Goal: Task Accomplishment & Management: Use online tool/utility

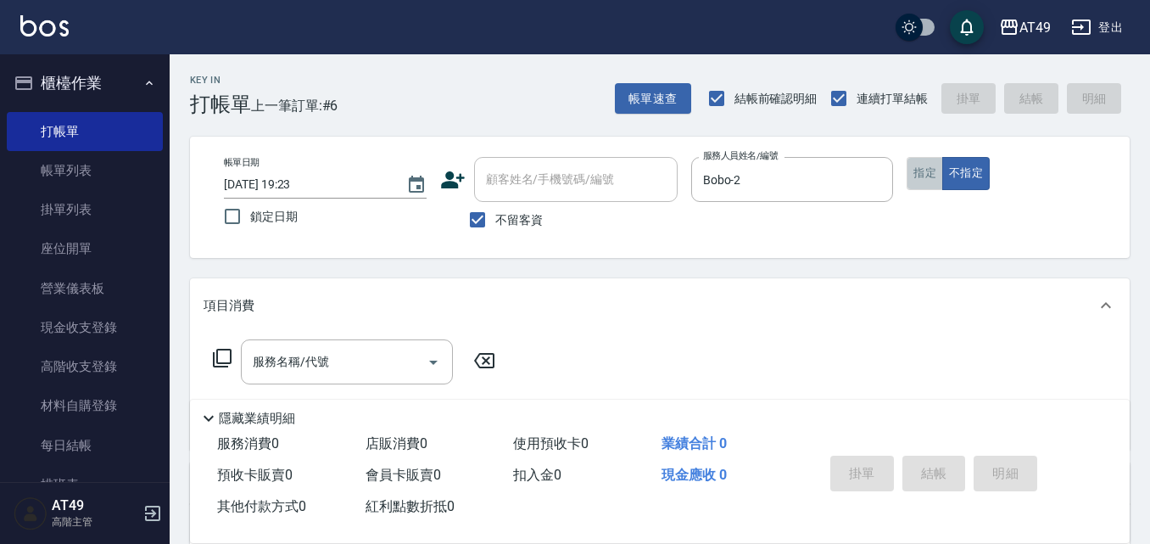
click at [932, 180] on button "指定" at bounding box center [925, 173] width 36 height 33
click at [240, 368] on div "服務名稱/代號 服務名稱/代號" at bounding box center [355, 361] width 302 height 45
click at [246, 366] on div "服務名稱/代號" at bounding box center [347, 361] width 212 height 45
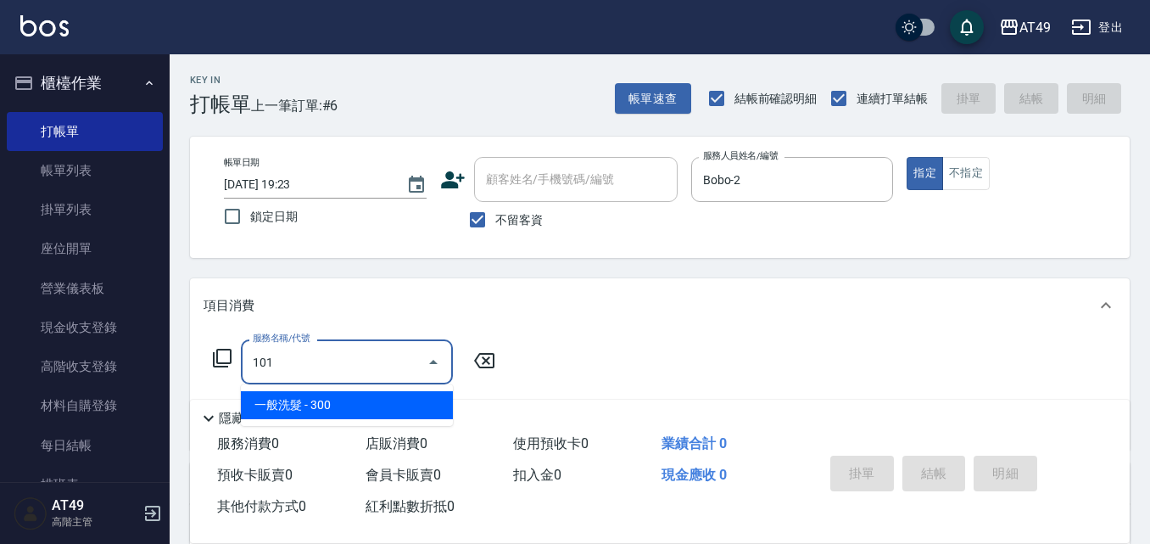
type input "一般洗髮(101)"
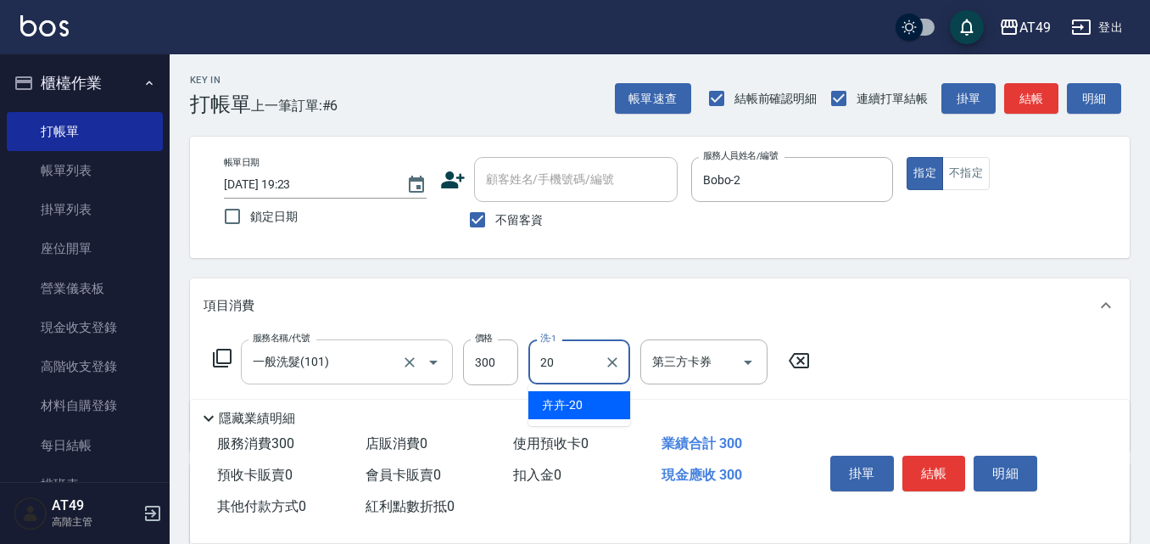
type input "卉卉-20"
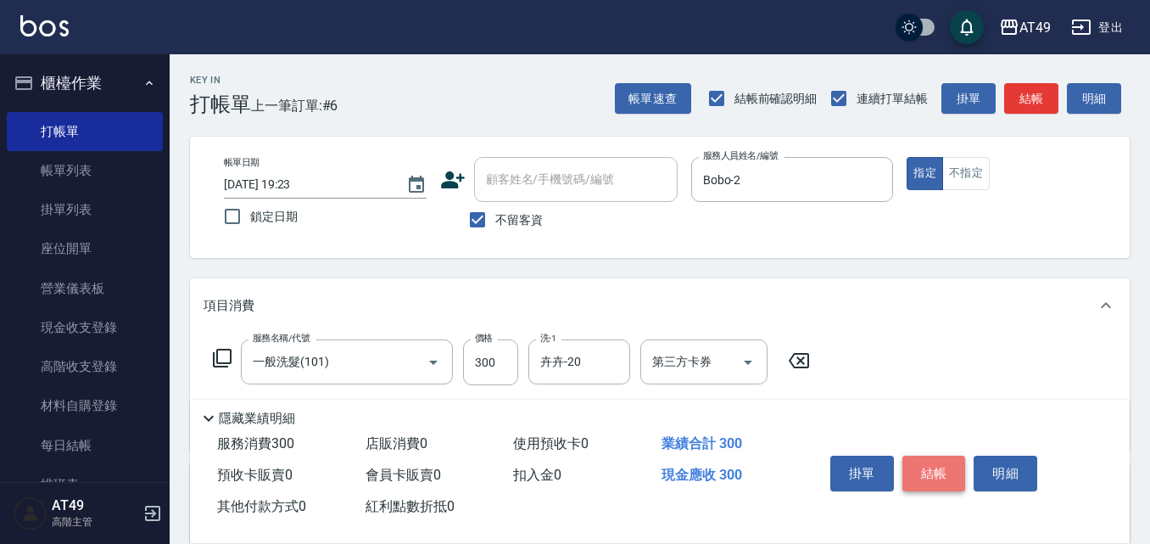
click at [937, 471] on button "結帳" at bounding box center [935, 474] width 64 height 36
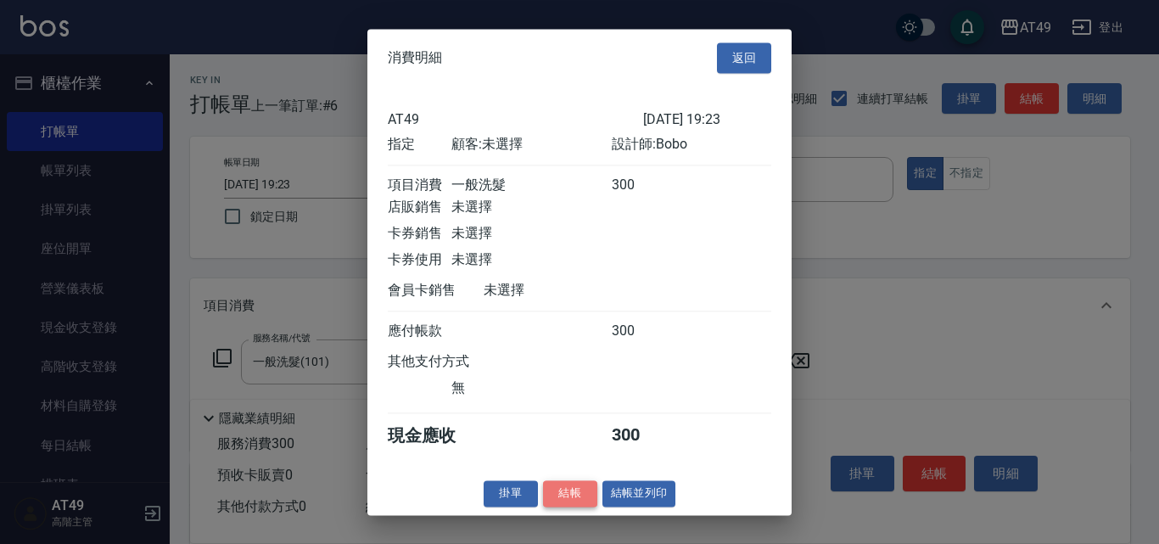
click at [588, 501] on button "結帳" at bounding box center [570, 493] width 54 height 26
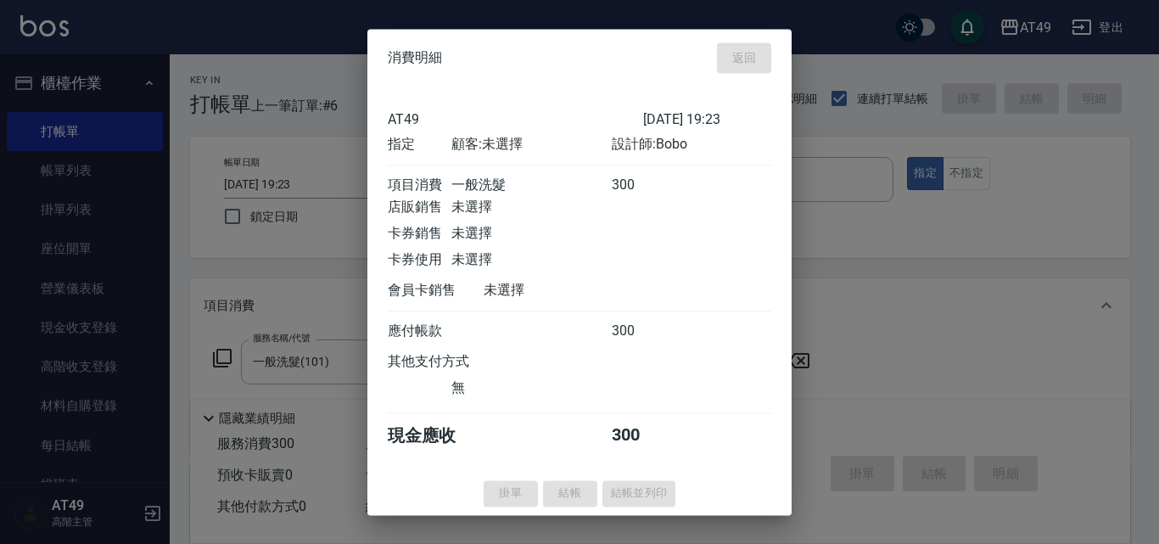
type input "[DATE] 20:18"
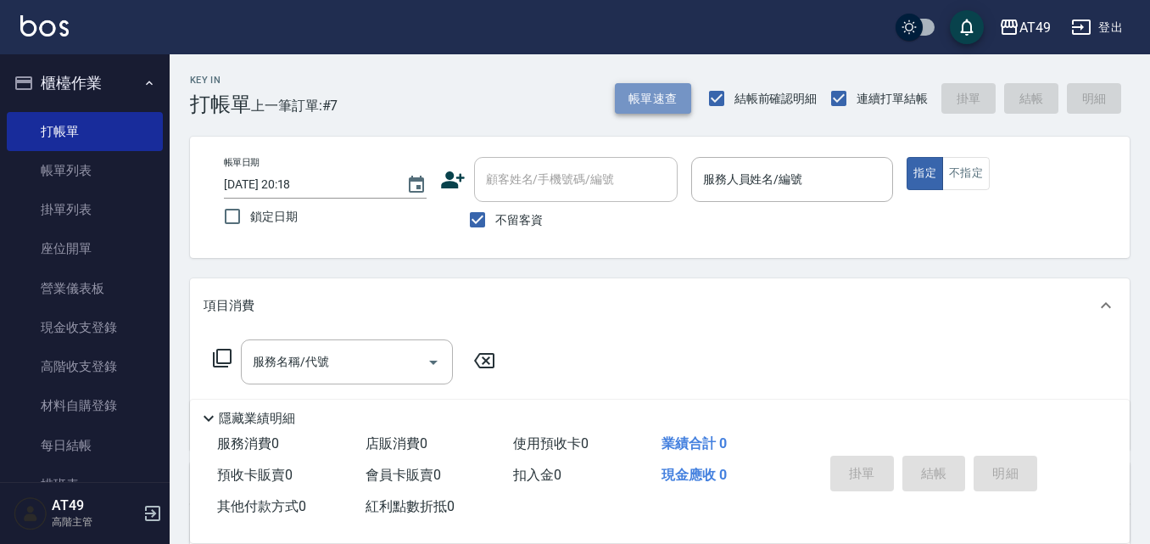
click at [646, 96] on button "帳單速查" at bounding box center [653, 98] width 76 height 31
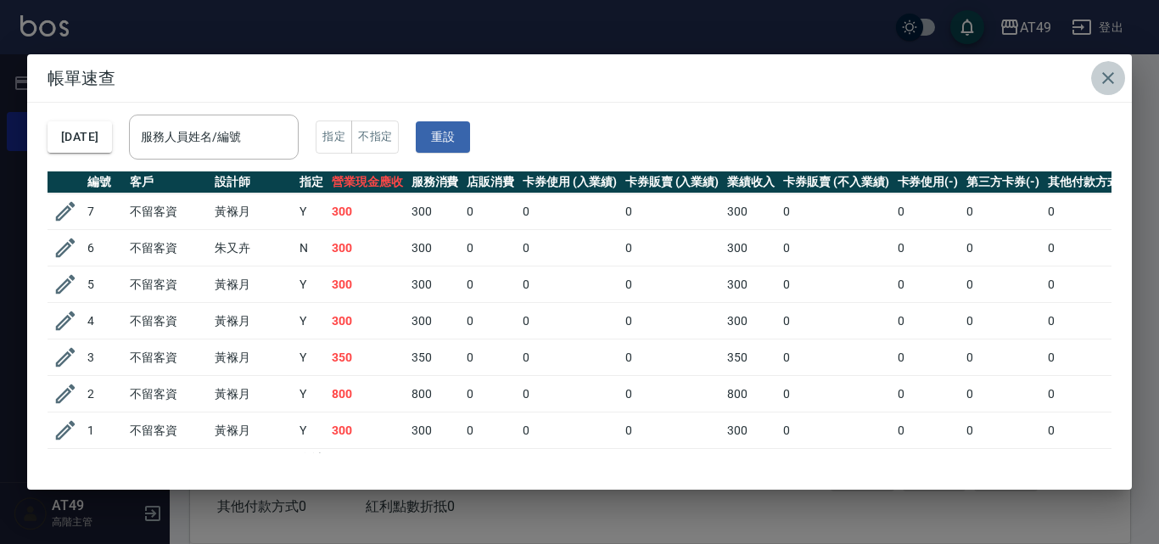
click at [1102, 77] on icon "button" at bounding box center [1108, 78] width 20 height 20
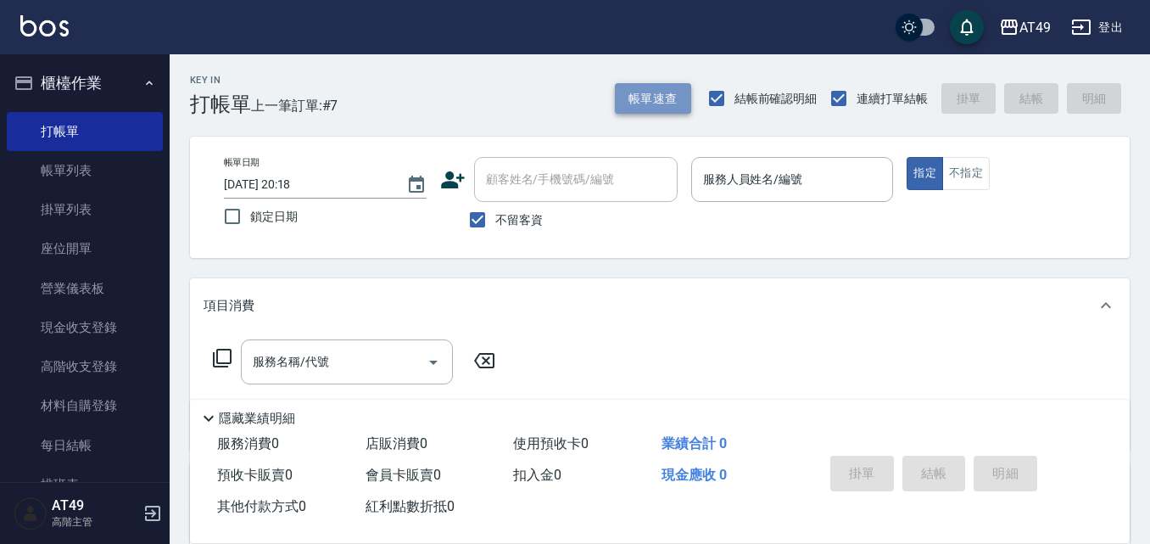
click at [679, 104] on button "帳單速查" at bounding box center [653, 98] width 76 height 31
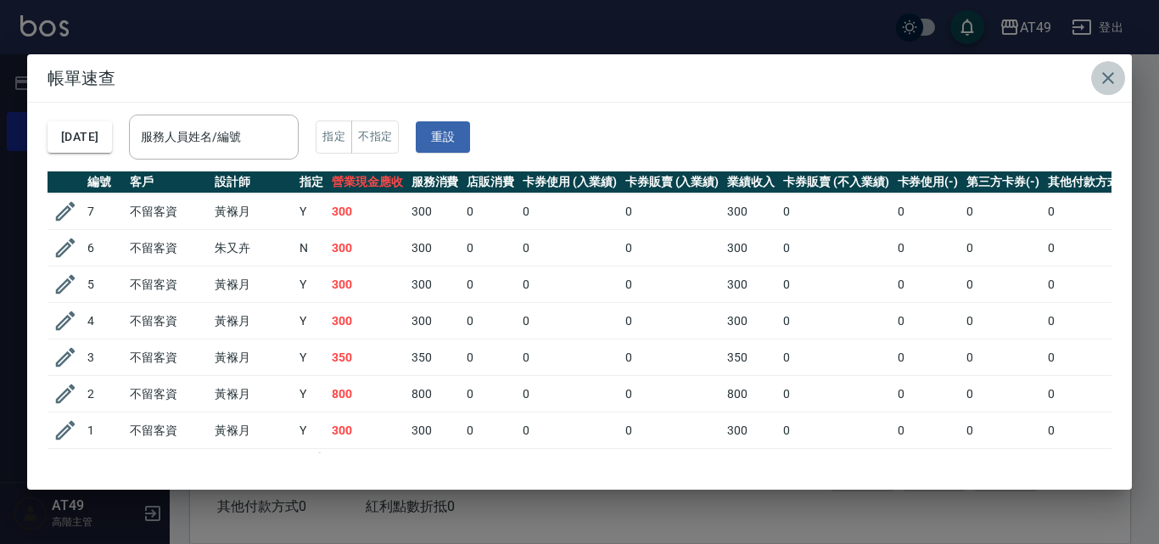
click at [1116, 78] on icon "button" at bounding box center [1108, 78] width 20 height 20
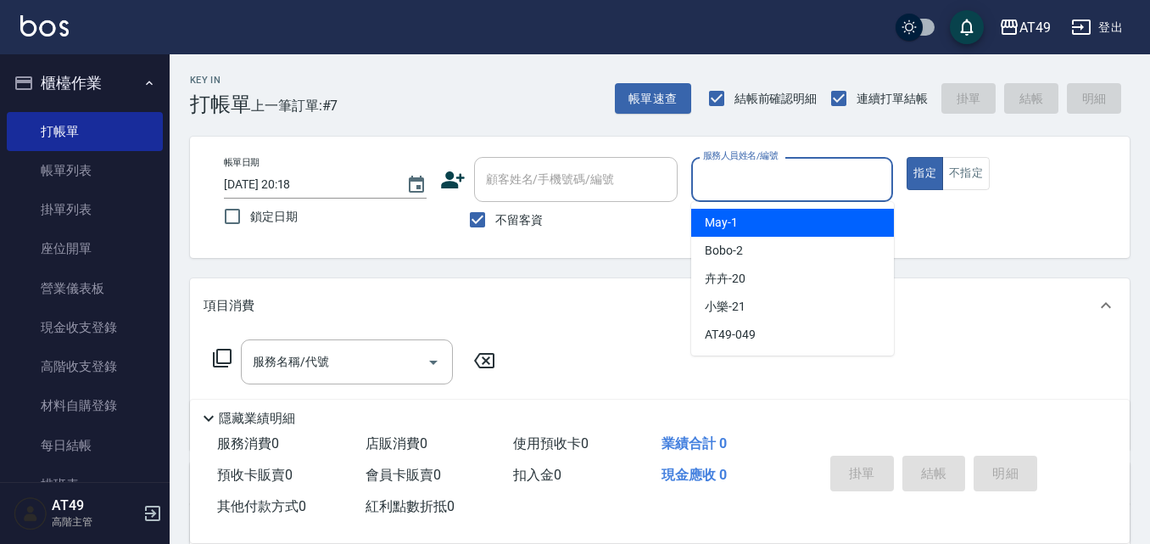
click at [732, 191] on input "服務人員姓名/編號" at bounding box center [792, 180] width 187 height 30
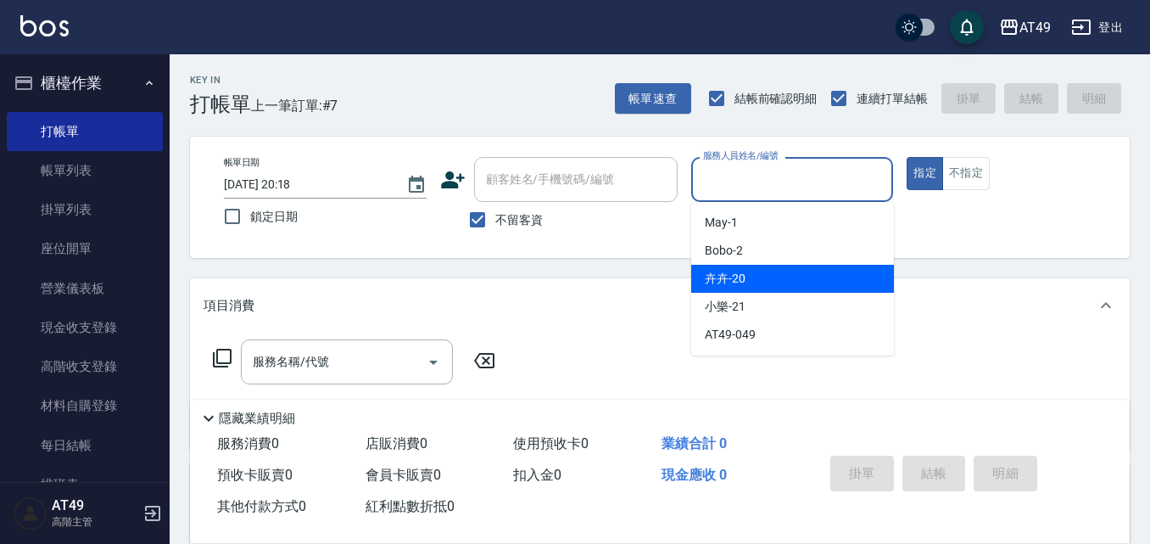
click at [757, 291] on div "卉卉 -20" at bounding box center [792, 279] width 203 height 28
type input "卉卉-20"
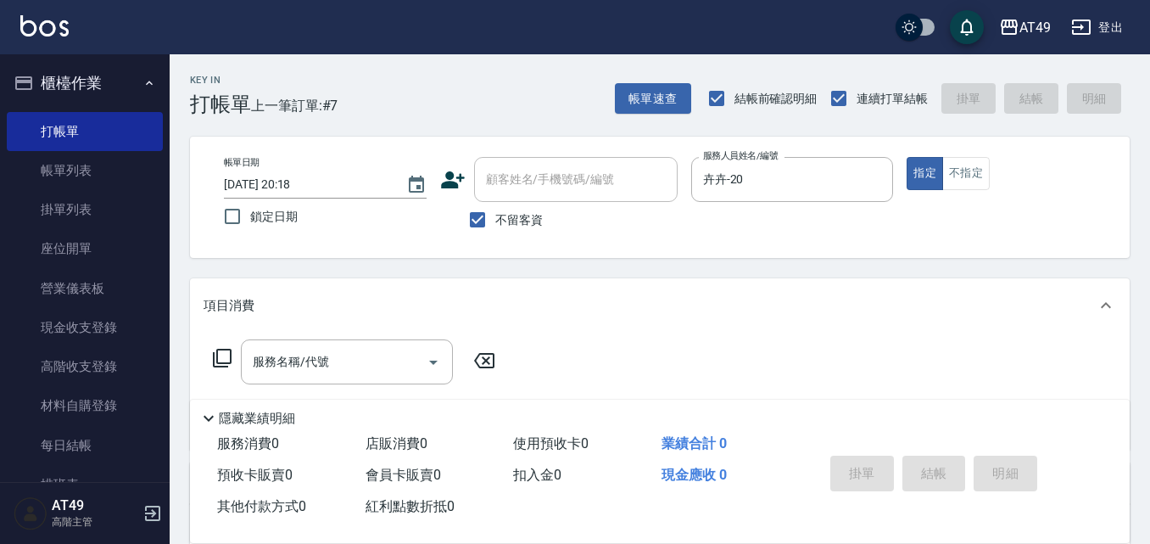
click at [223, 358] on icon at bounding box center [222, 358] width 20 height 20
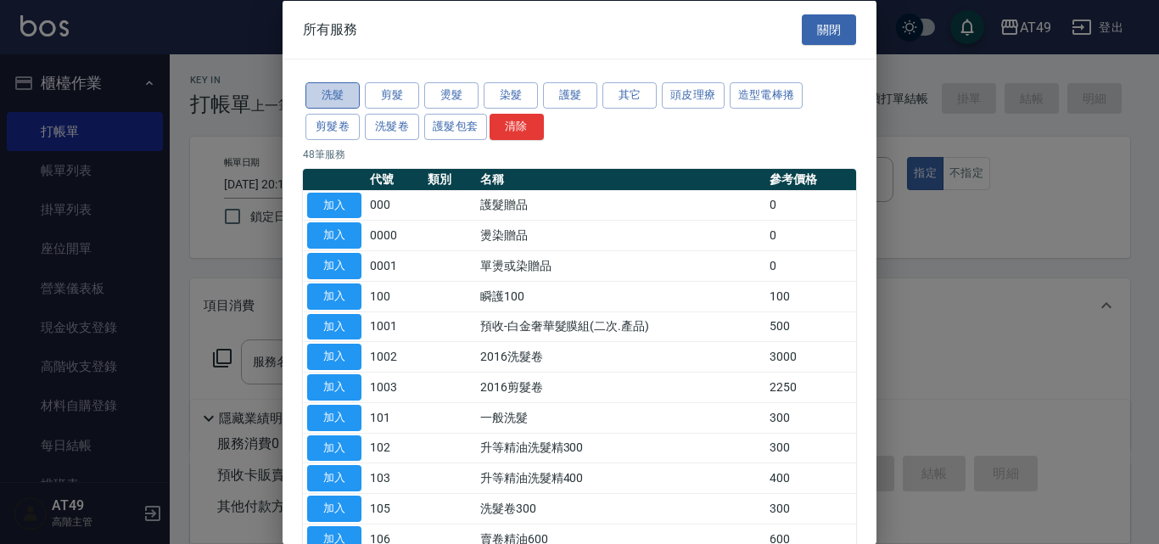
click at [337, 100] on button "洗髮" at bounding box center [332, 95] width 54 height 26
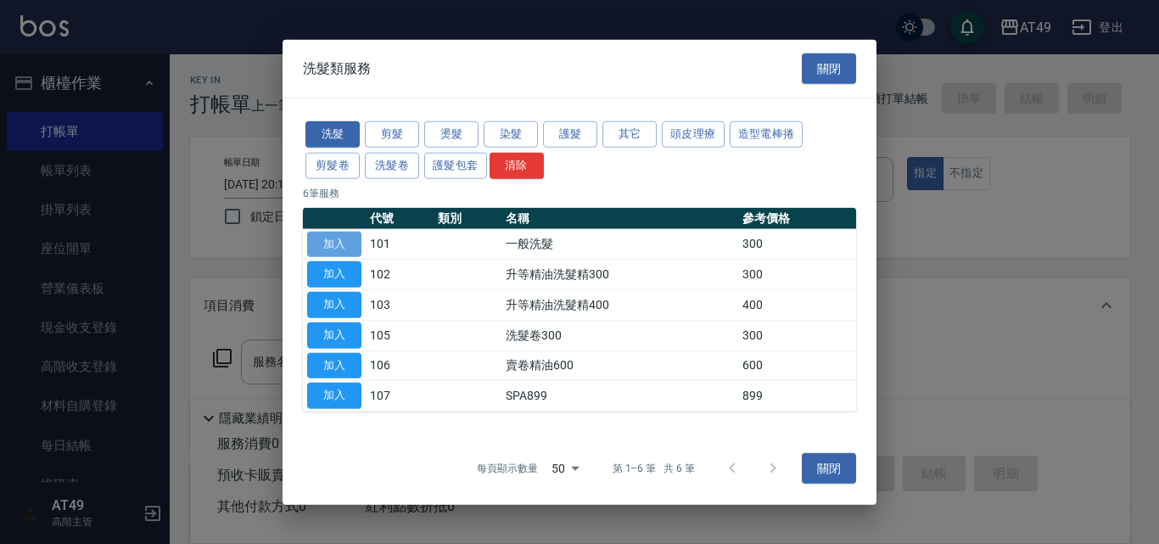
click at [332, 249] on button "加入" at bounding box center [334, 244] width 54 height 26
type input "一般洗髮(101)"
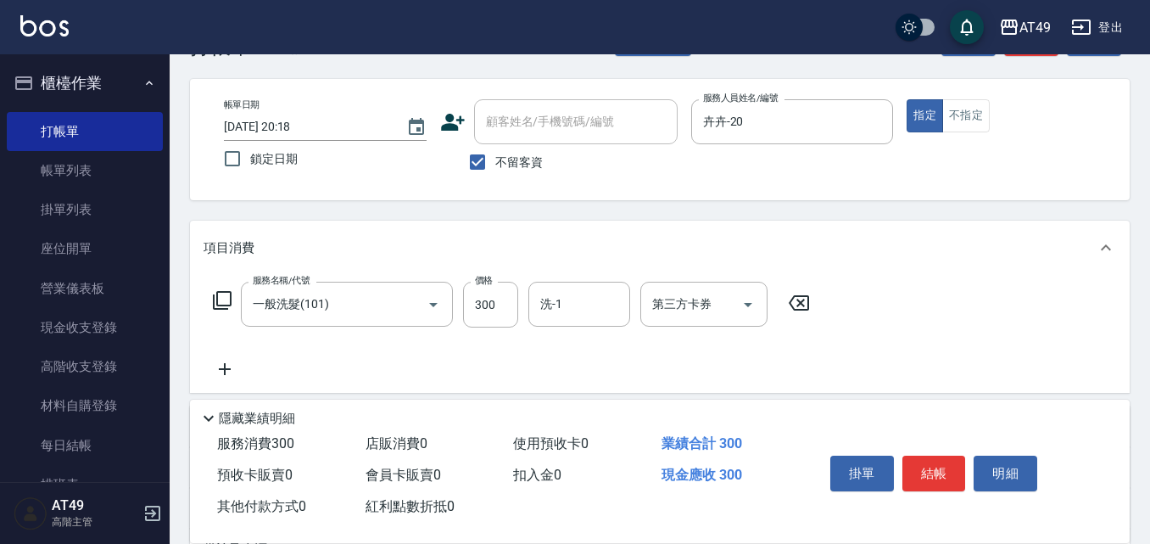
scroll to position [85, 0]
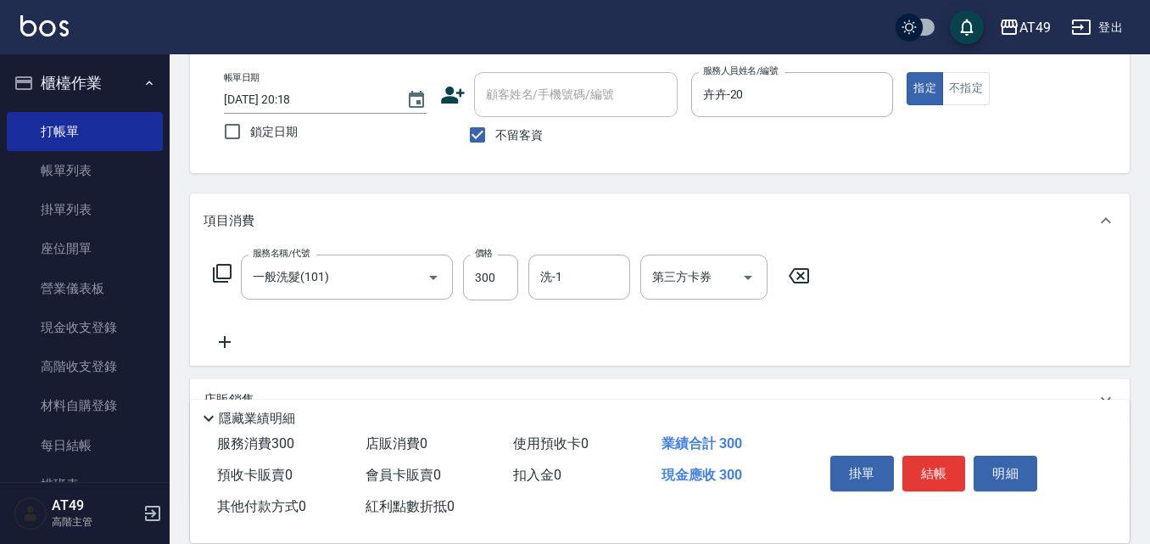
click at [227, 273] on icon at bounding box center [222, 273] width 20 height 20
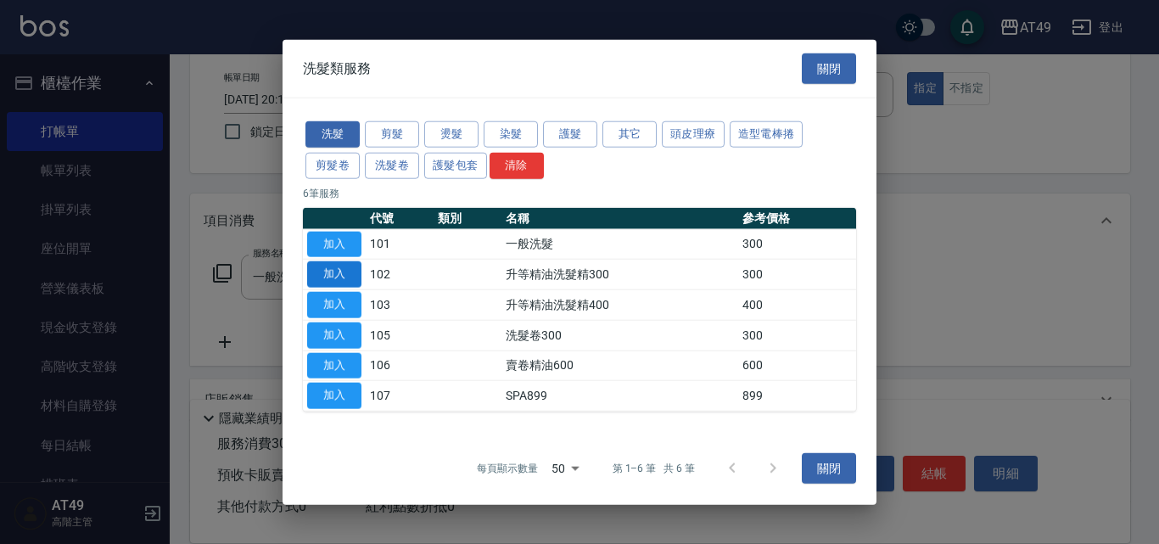
click at [348, 274] on button "加入" at bounding box center [334, 274] width 54 height 26
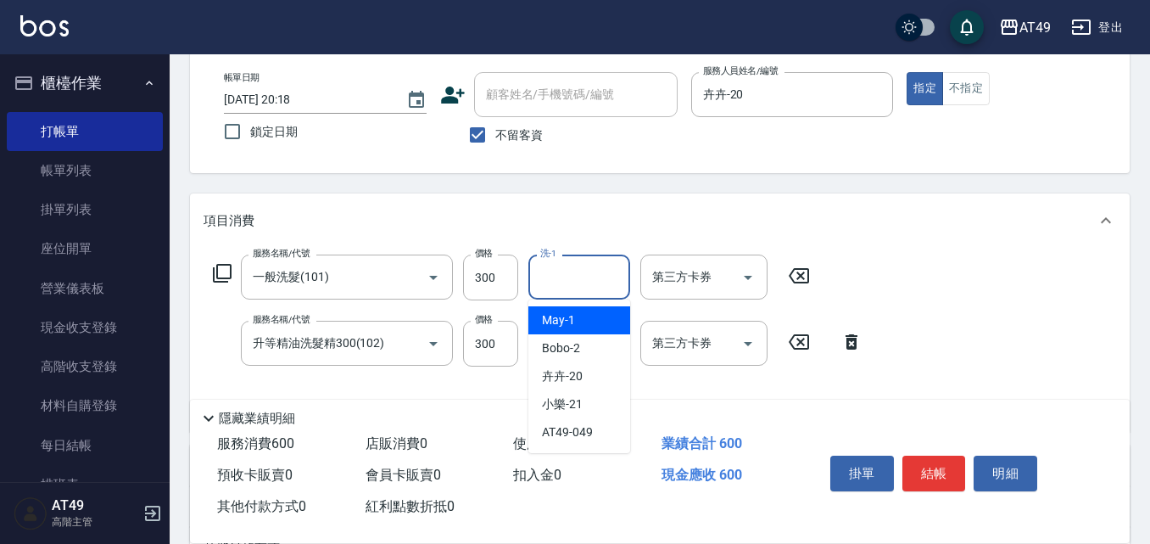
click at [595, 270] on input "洗-1" at bounding box center [579, 277] width 87 height 30
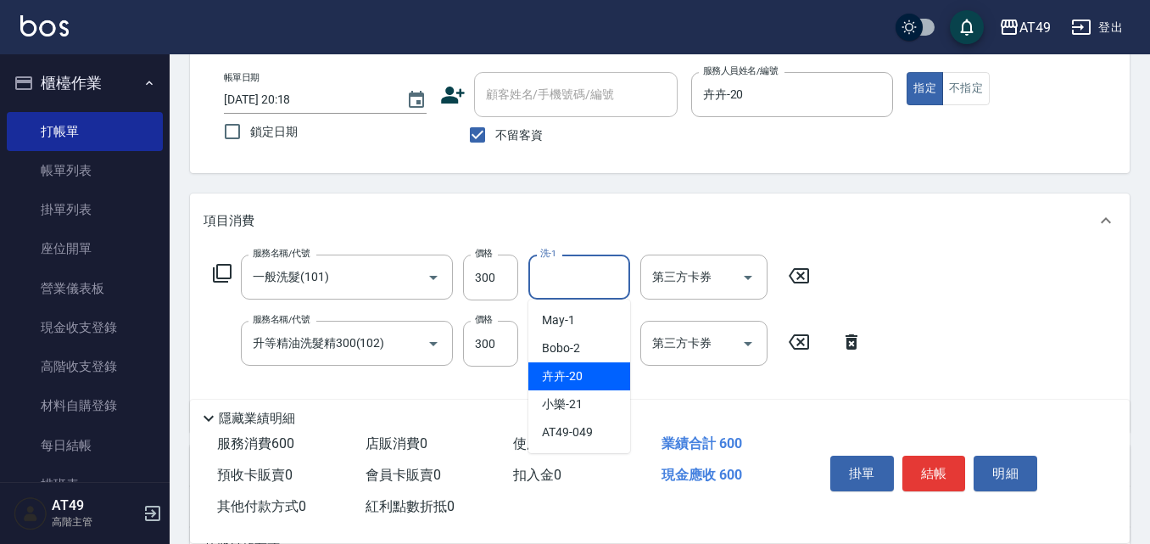
click at [589, 369] on div "卉卉 -20" at bounding box center [580, 376] width 102 height 28
type input "卉卉-20"
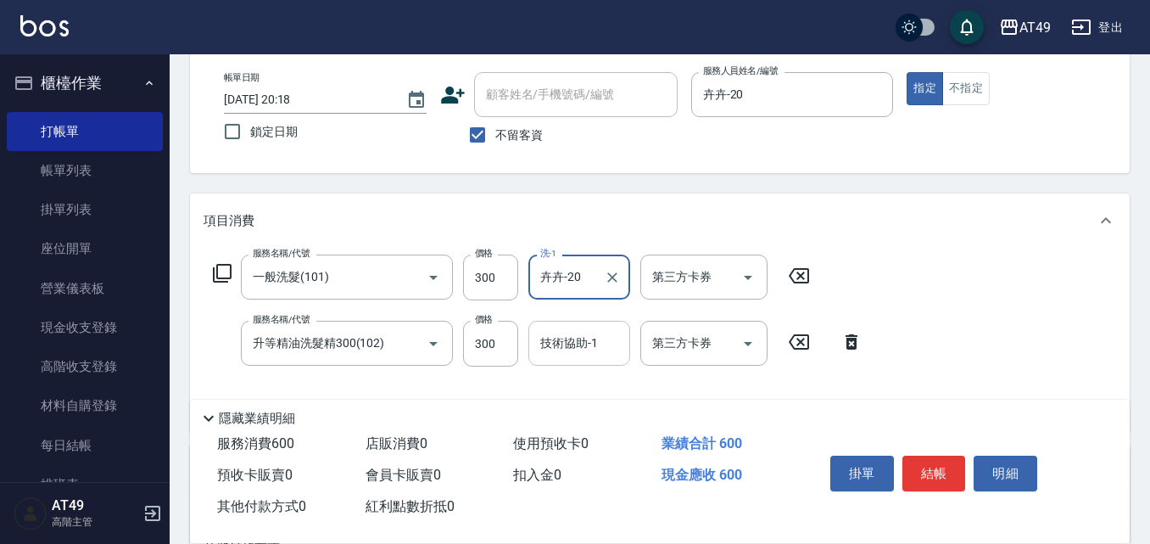
click at [589, 358] on input "技術協助-1" at bounding box center [579, 343] width 87 height 30
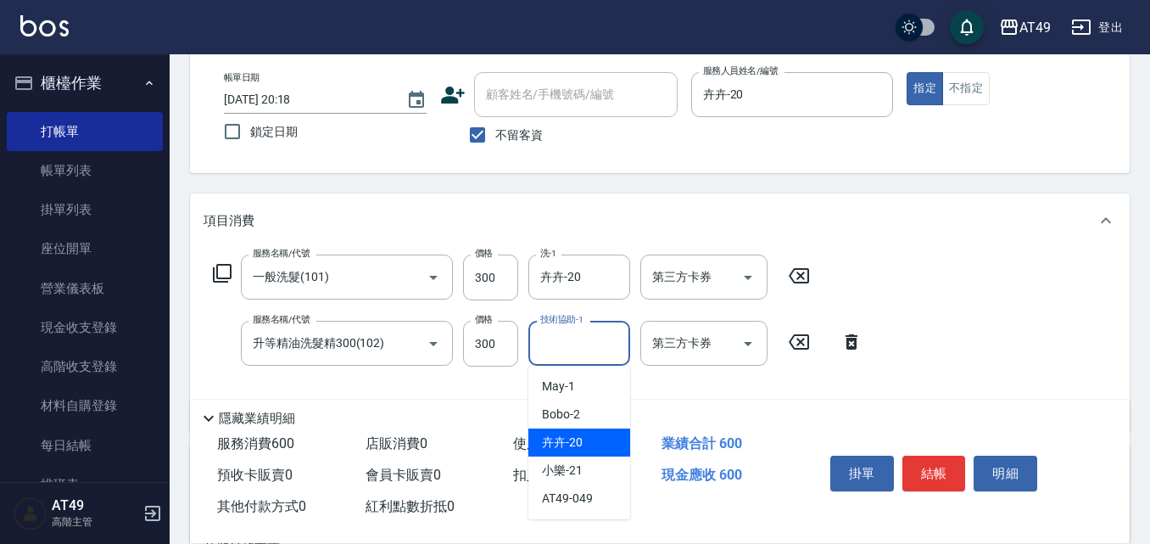
click at [592, 436] on div "卉卉 -20" at bounding box center [580, 442] width 102 height 28
type input "卉卉-20"
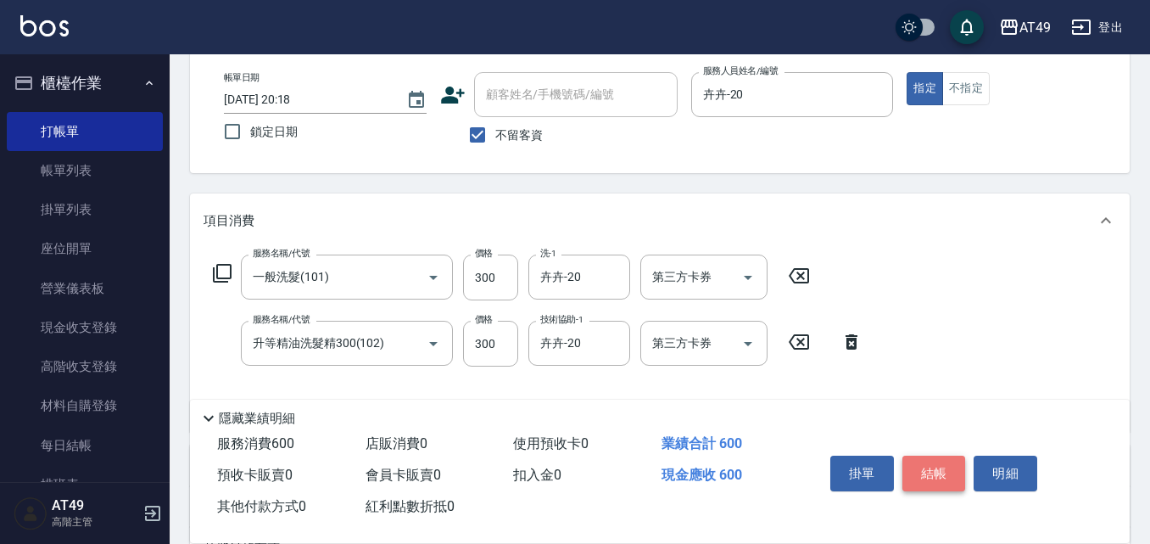
click at [941, 465] on button "結帳" at bounding box center [935, 474] width 64 height 36
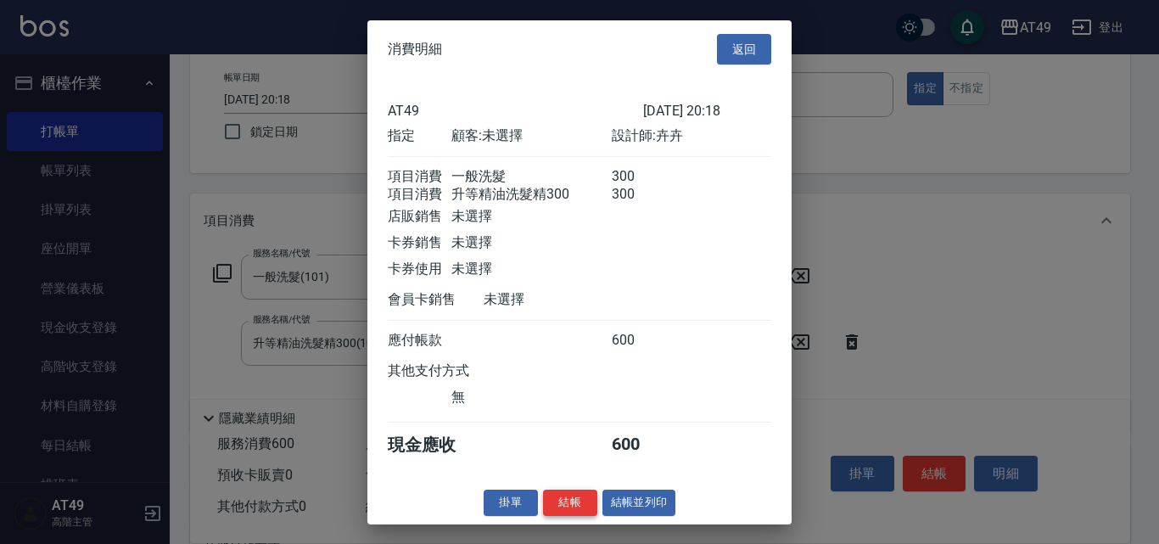
click at [578, 513] on button "結帳" at bounding box center [570, 503] width 54 height 26
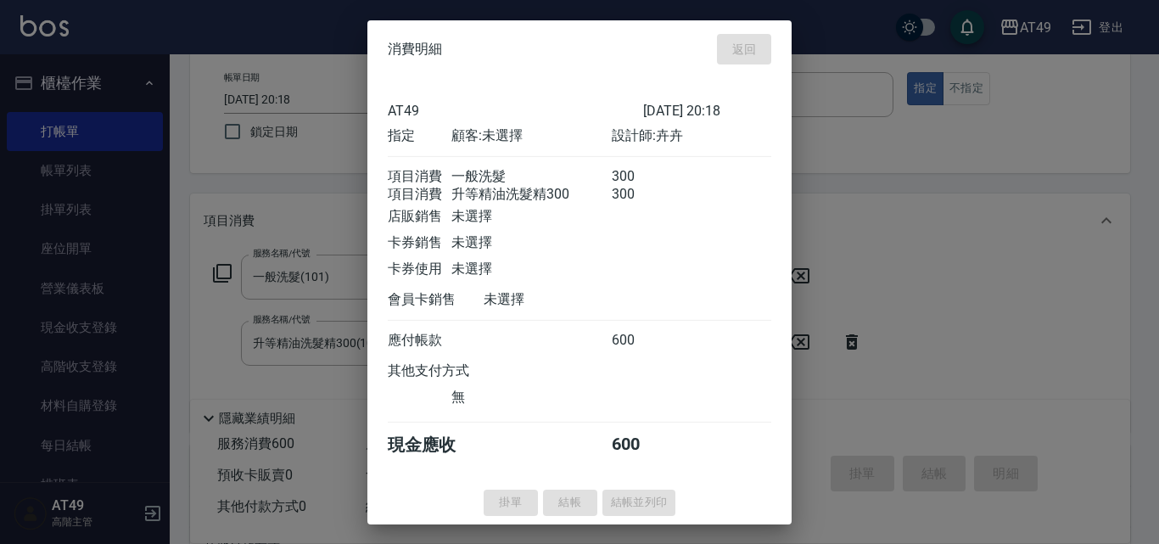
type input "[DATE] 20:36"
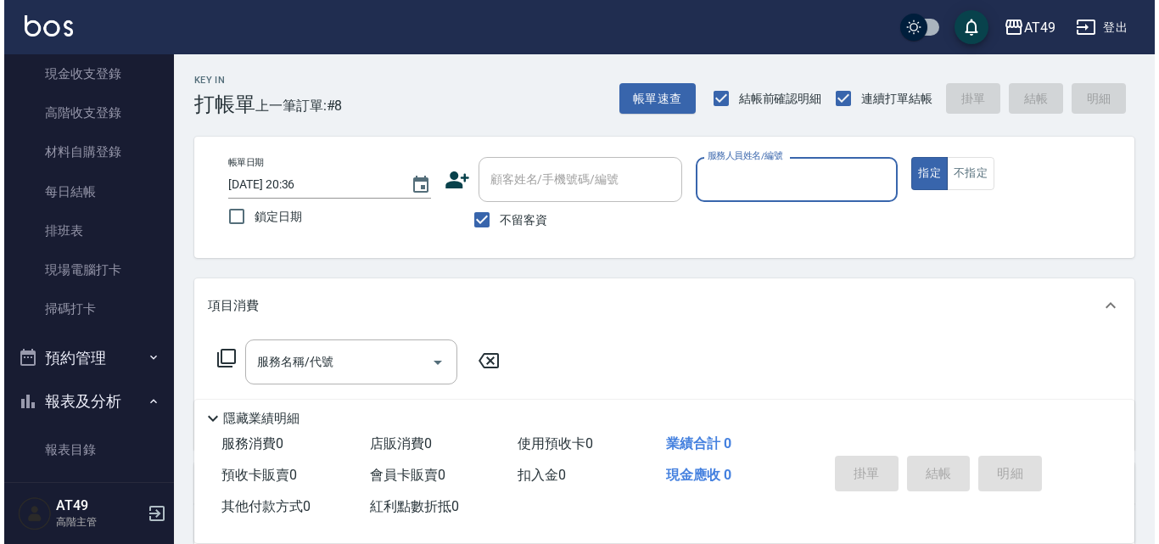
scroll to position [255, 0]
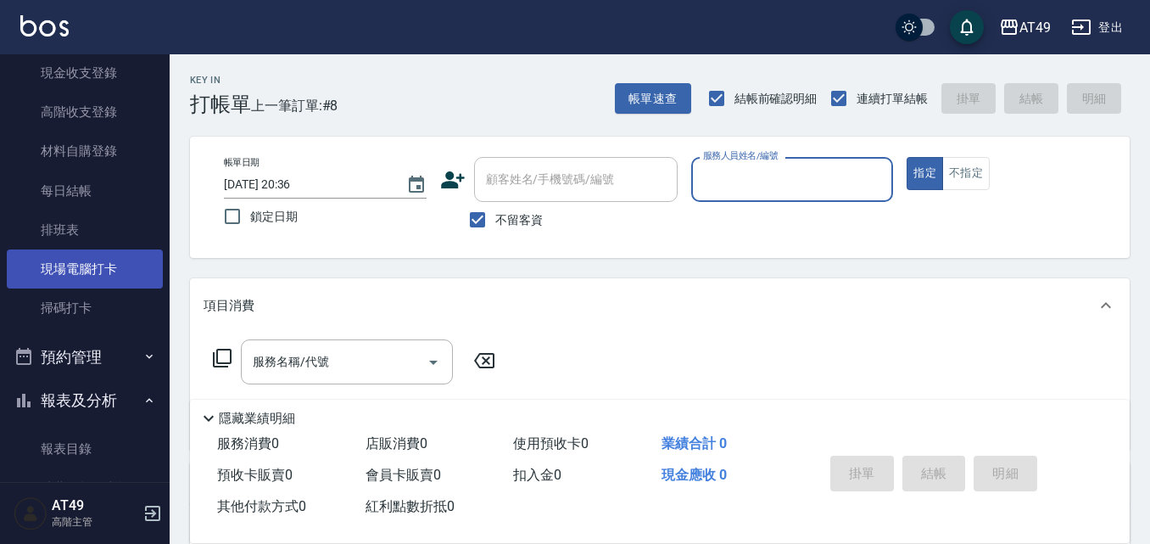
click at [109, 277] on link "現場電腦打卡" at bounding box center [85, 268] width 156 height 39
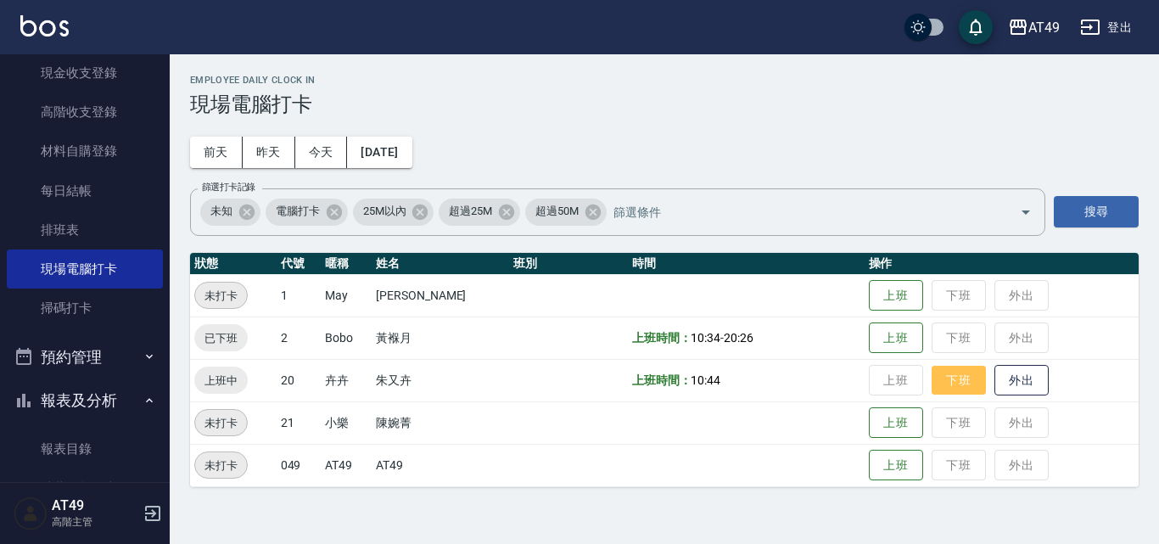
click at [959, 375] on button "下班" at bounding box center [959, 381] width 54 height 30
